Goal: Ask a question

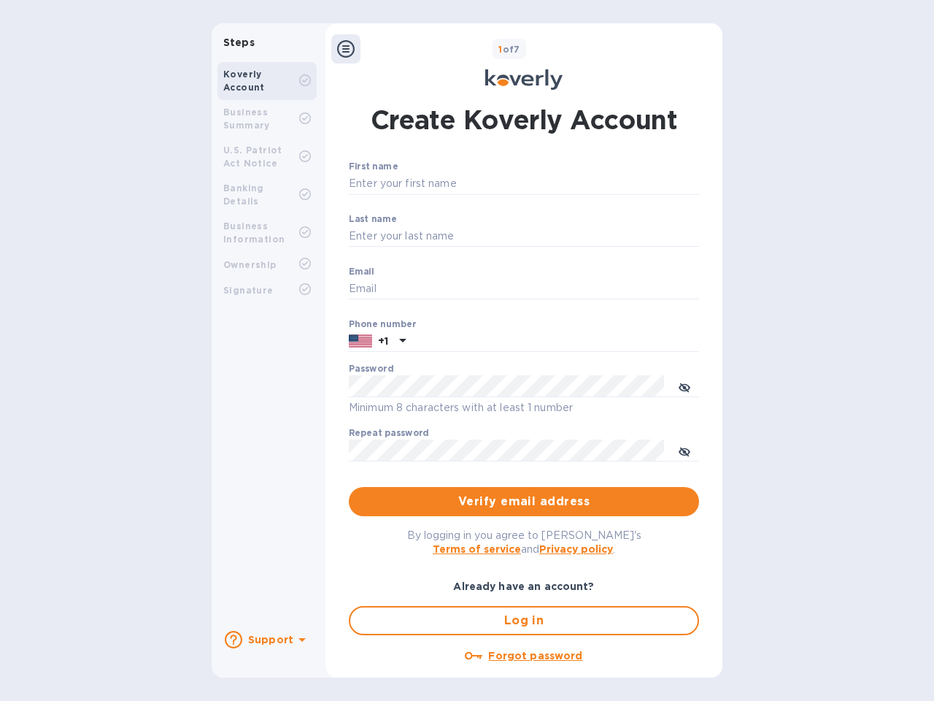
click at [266, 639] on b "Support" at bounding box center [270, 640] width 45 height 12
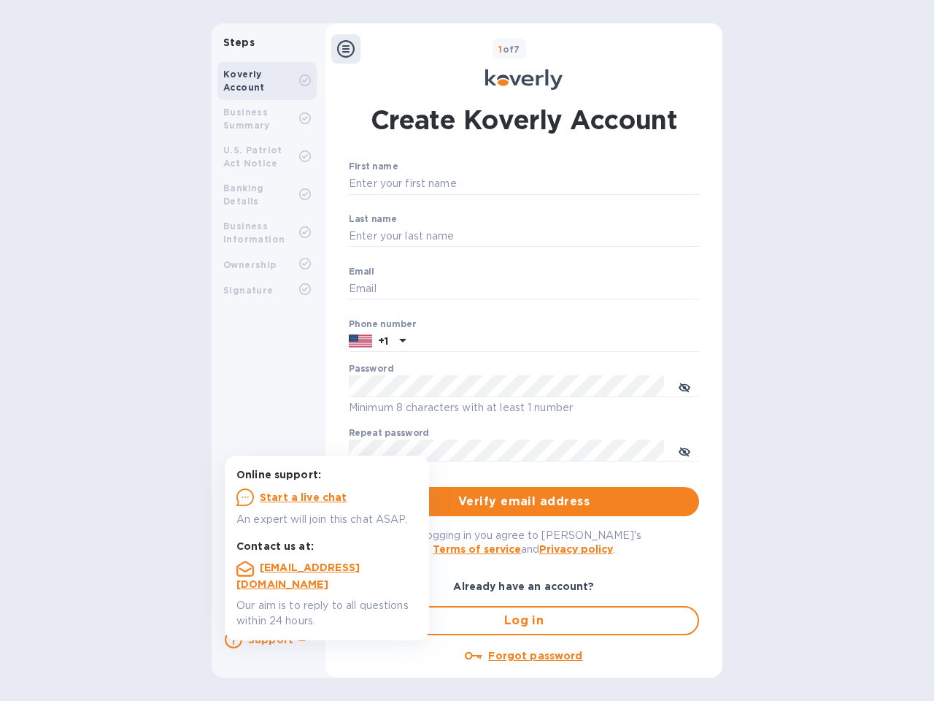
click at [234, 639] on icon at bounding box center [234, 640] width 18 height 18
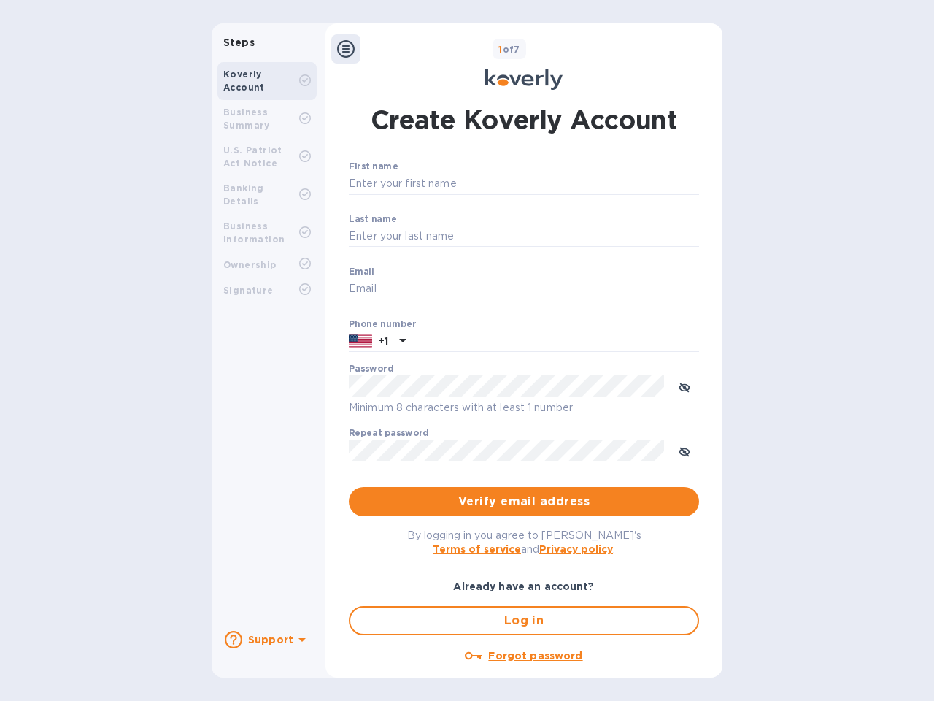
click at [300, 641] on icon at bounding box center [302, 640] width 7 height 4
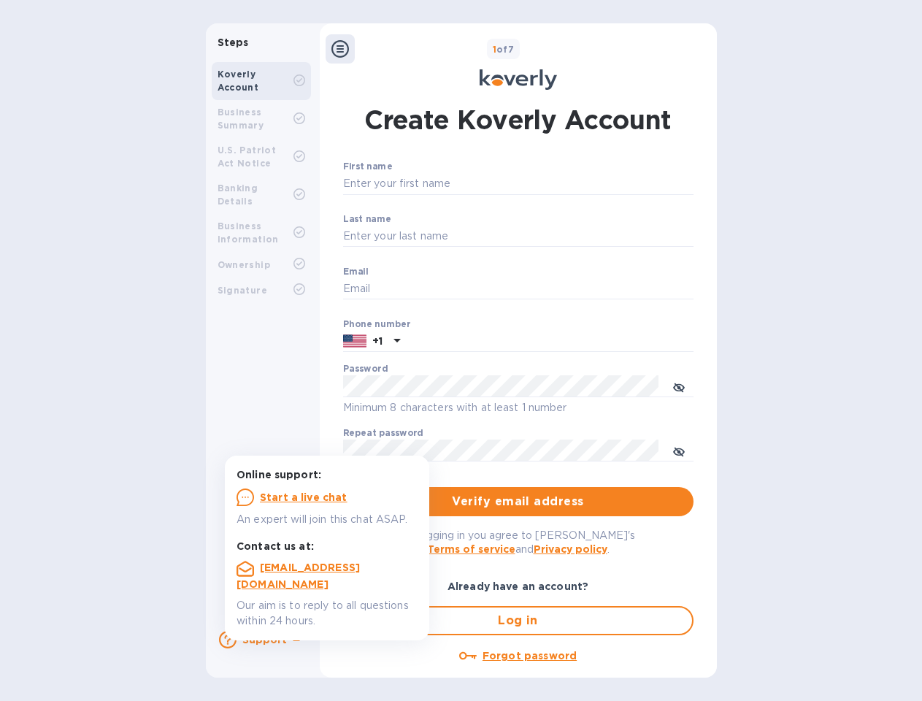
click at [346, 49] on icon at bounding box center [340, 49] width 18 height 18
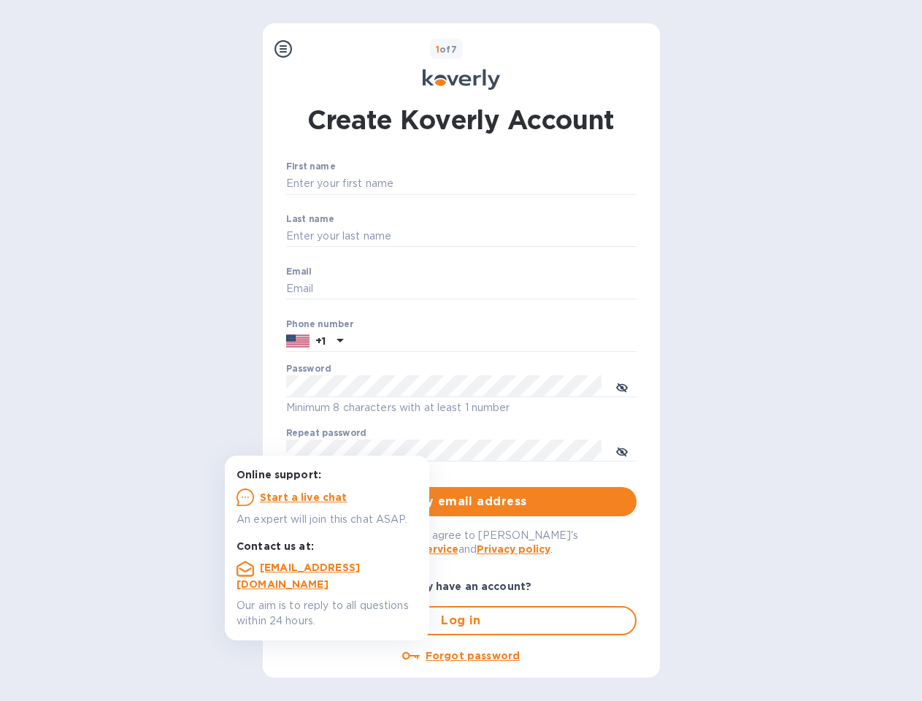
click at [521, 184] on input "First name" at bounding box center [461, 184] width 350 height 22
click at [521, 236] on input "Last name" at bounding box center [461, 237] width 350 height 22
click at [521, 289] on input "Email" at bounding box center [461, 289] width 350 height 22
click at [521, 342] on input "text" at bounding box center [493, 342] width 288 height 22
click at [377, 342] on input "text" at bounding box center [493, 342] width 288 height 22
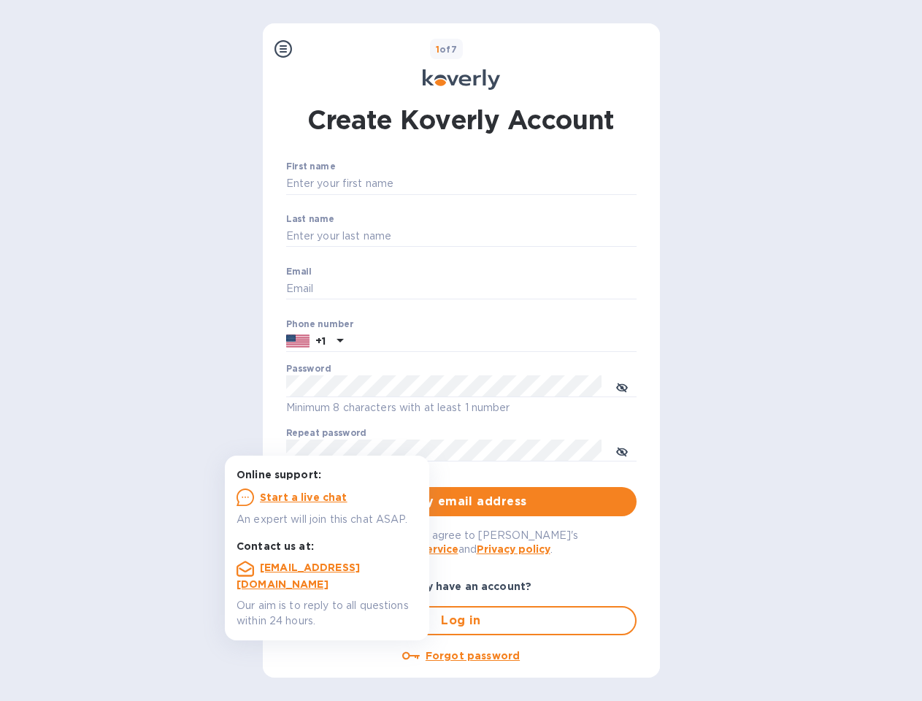
click at [401, 342] on input "text" at bounding box center [493, 342] width 288 height 22
